Goal: Check status: Check status

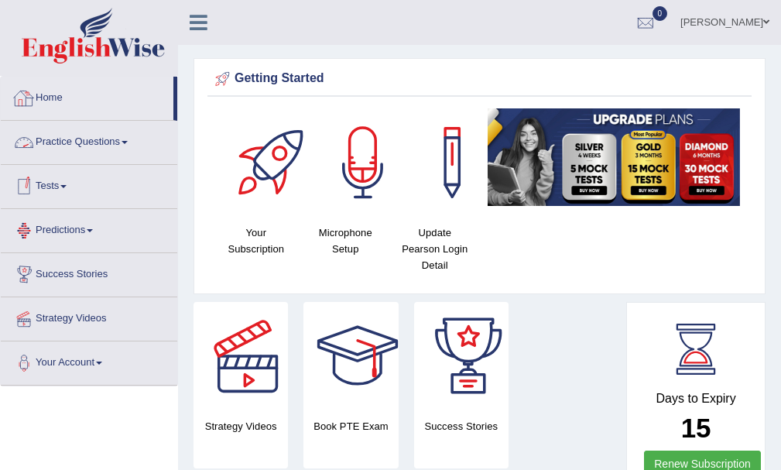
click at [57, 177] on link "Tests" at bounding box center [89, 184] width 177 height 39
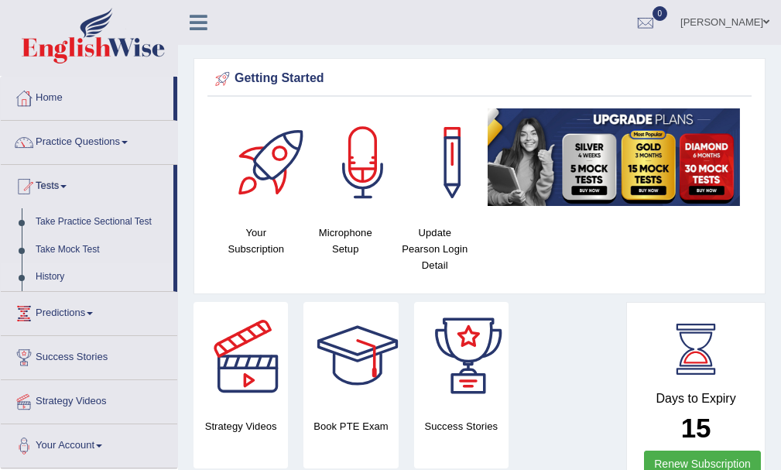
click at [50, 271] on link "History" at bounding box center [101, 277] width 145 height 28
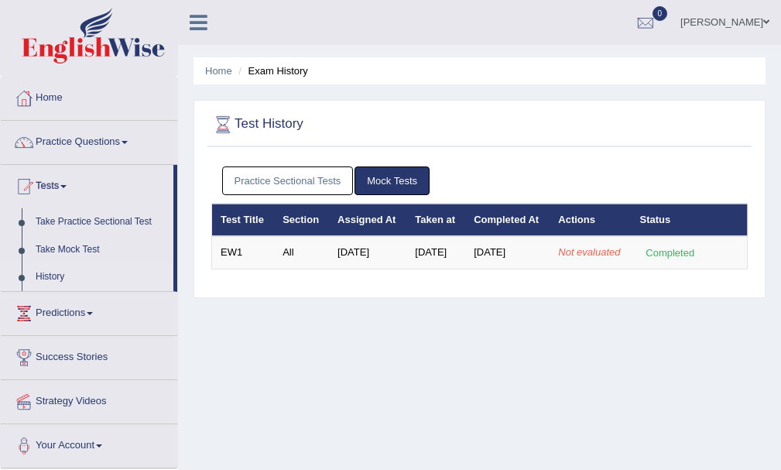
click at [728, 22] on link "[PERSON_NAME]" at bounding box center [725, 20] width 112 height 40
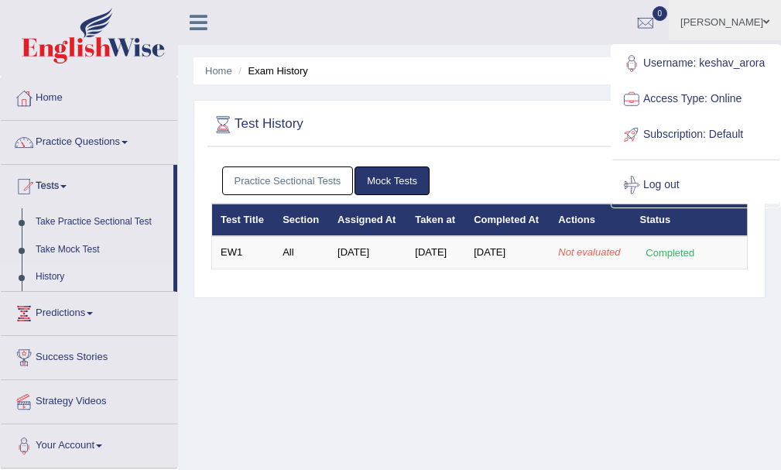
click at [540, 119] on h2 "Test History" at bounding box center [377, 124] width 333 height 23
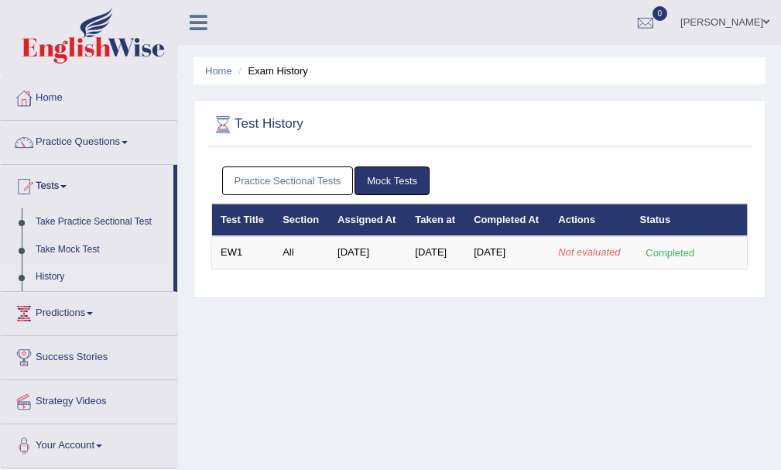
click at [729, 20] on link "[PERSON_NAME]" at bounding box center [725, 20] width 112 height 40
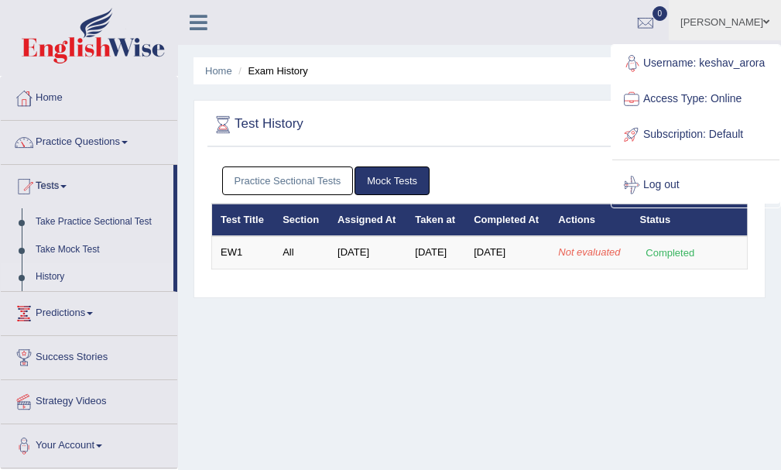
click at [500, 70] on ul "Home Exam History" at bounding box center [480, 70] width 572 height 27
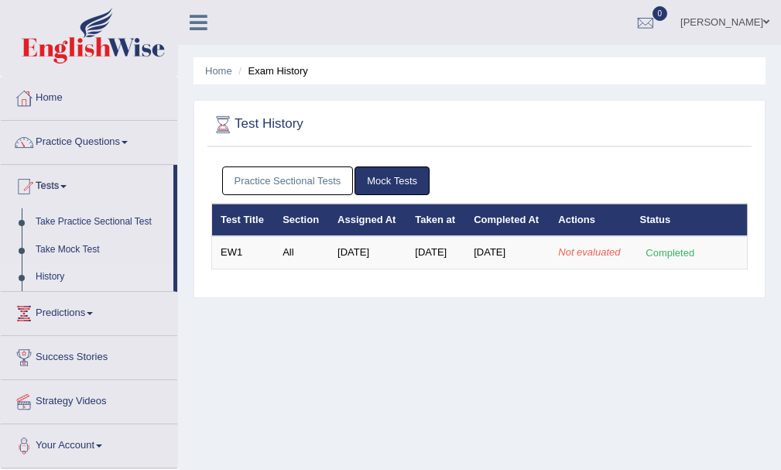
click at [732, 11] on link "[PERSON_NAME]" at bounding box center [725, 20] width 112 height 40
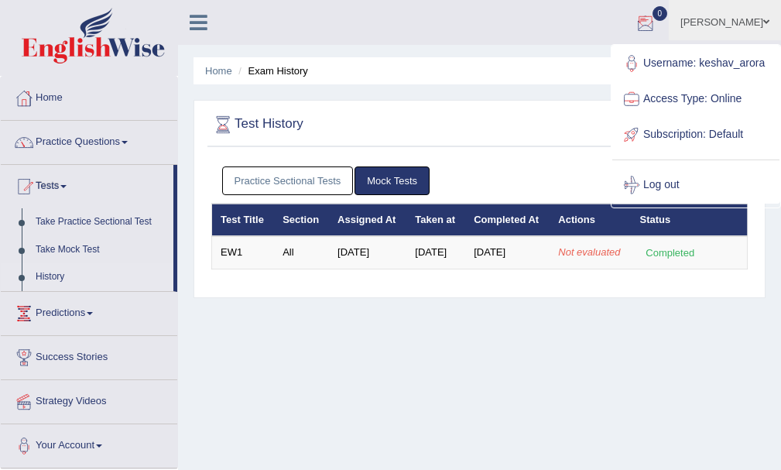
click at [457, 77] on ul "Home Exam History" at bounding box center [480, 70] width 572 height 27
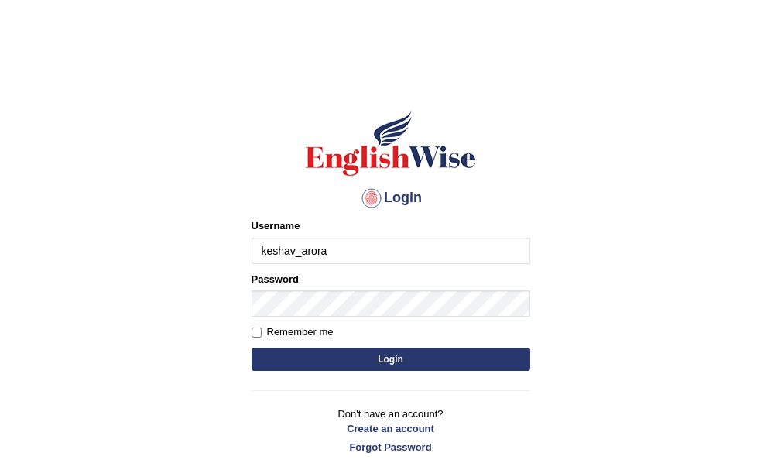
type input "keshav_arora"
